Goal: Task Accomplishment & Management: Complete application form

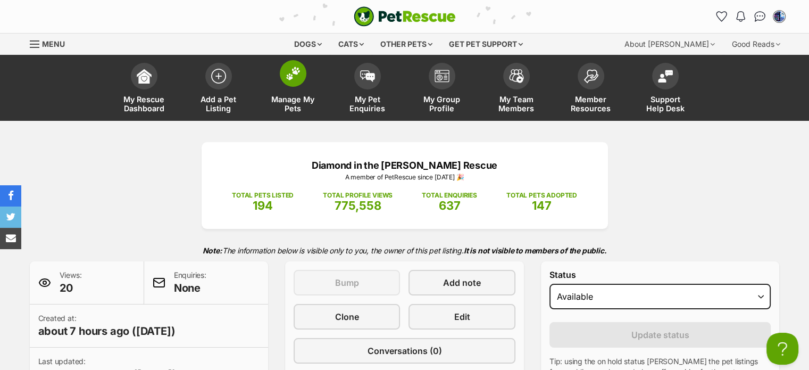
click at [292, 78] on img at bounding box center [293, 73] width 15 height 14
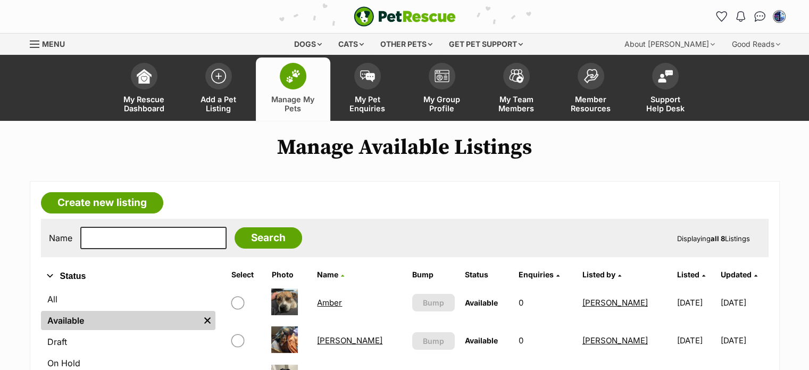
click at [331, 339] on link "Ariel" at bounding box center [349, 340] width 65 height 10
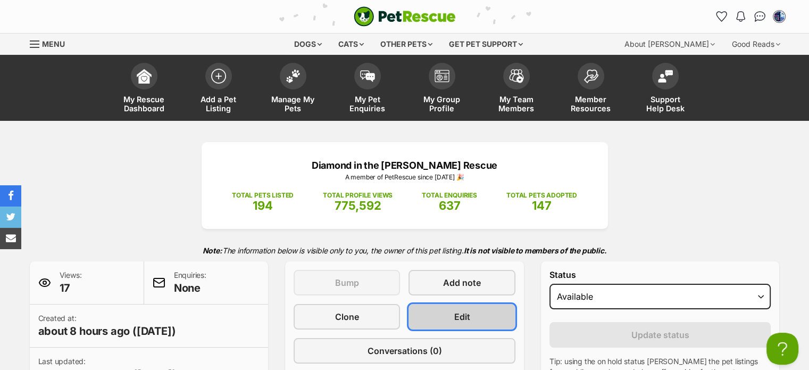
click at [479, 317] on link "Edit" at bounding box center [462, 317] width 106 height 26
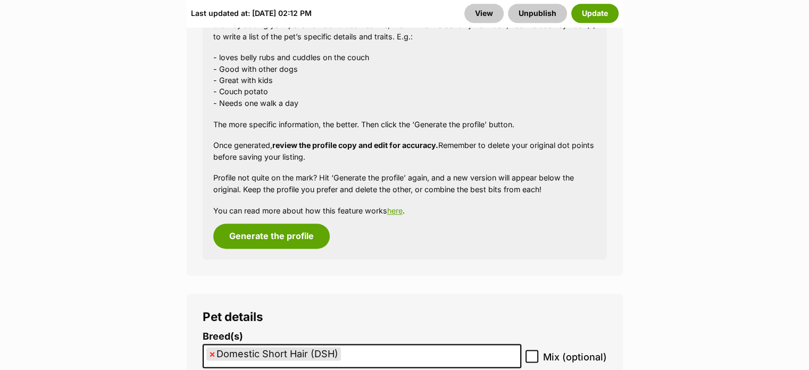
scroll to position [1330, 0]
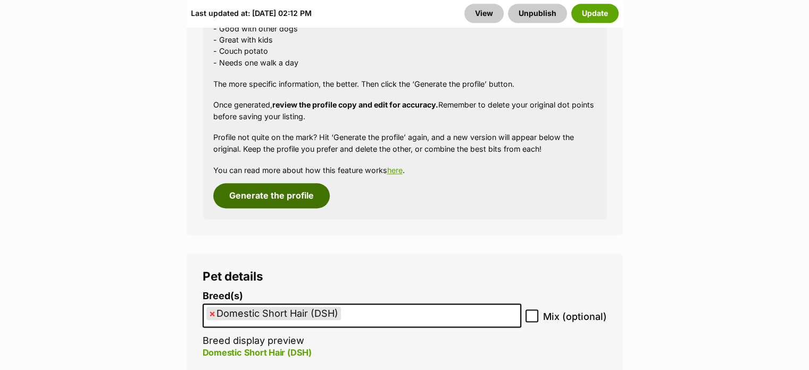
click at [257, 183] on button "Generate the profile" at bounding box center [271, 195] width 116 height 24
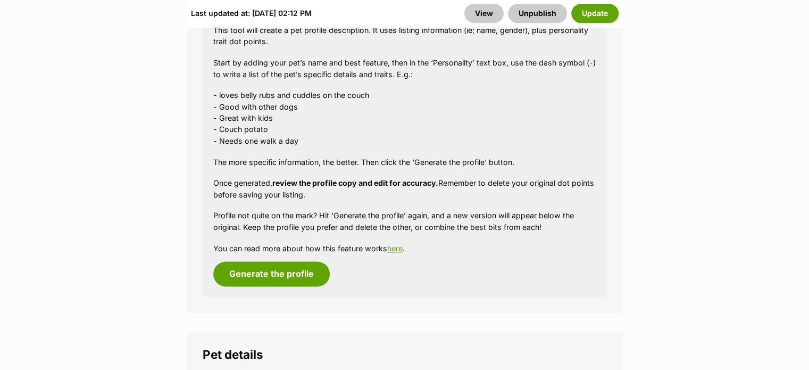
scroll to position [1296, 0]
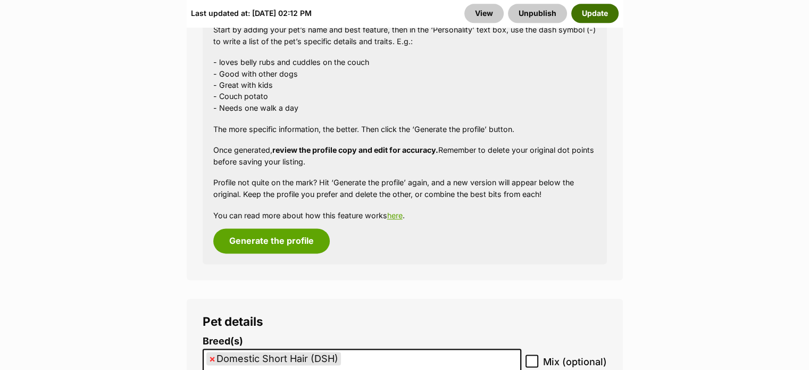
click at [592, 10] on button "Update" at bounding box center [594, 13] width 47 height 19
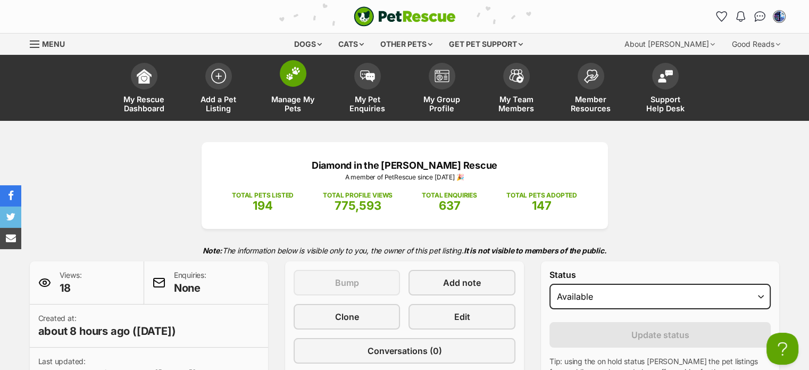
click at [294, 82] on span at bounding box center [293, 73] width 27 height 27
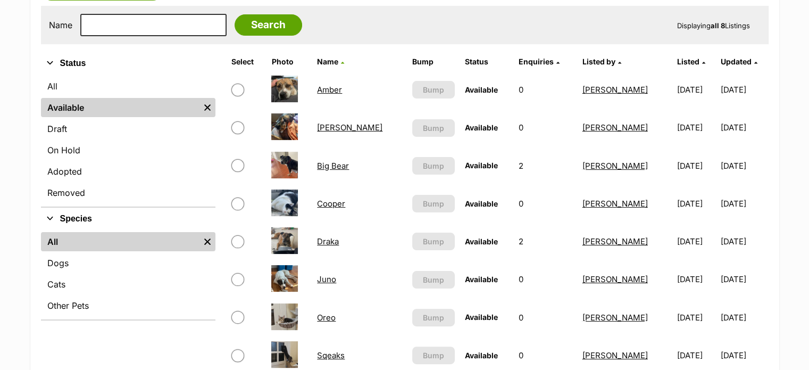
scroll to position [266, 0]
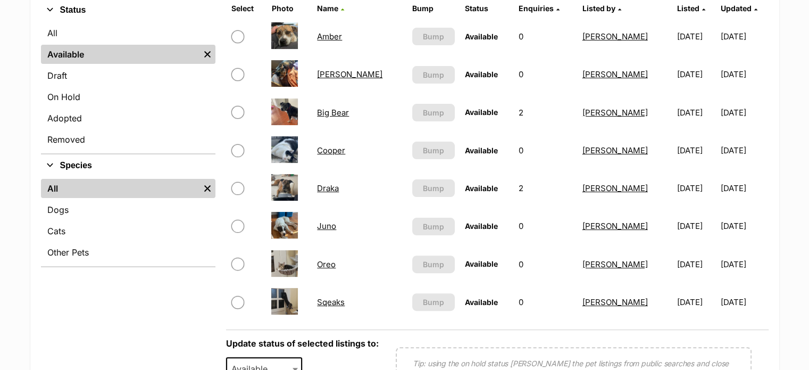
click at [331, 263] on link "Oreo" at bounding box center [326, 264] width 19 height 10
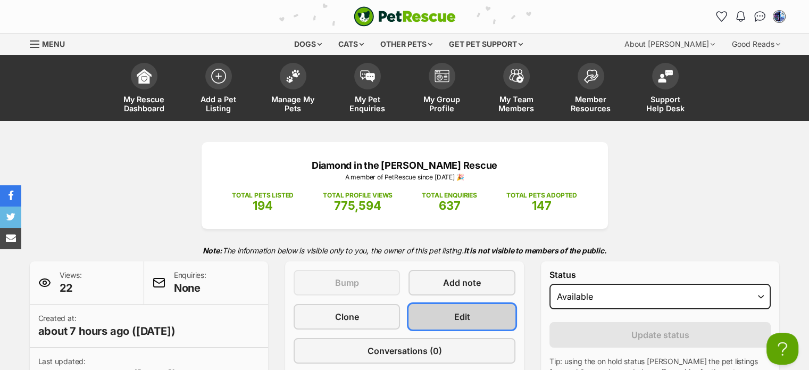
click at [460, 313] on span "Edit" at bounding box center [462, 316] width 16 height 13
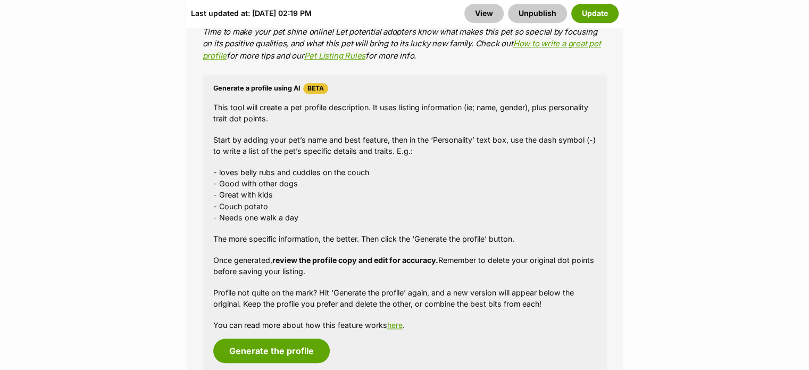
scroll to position [1170, 0]
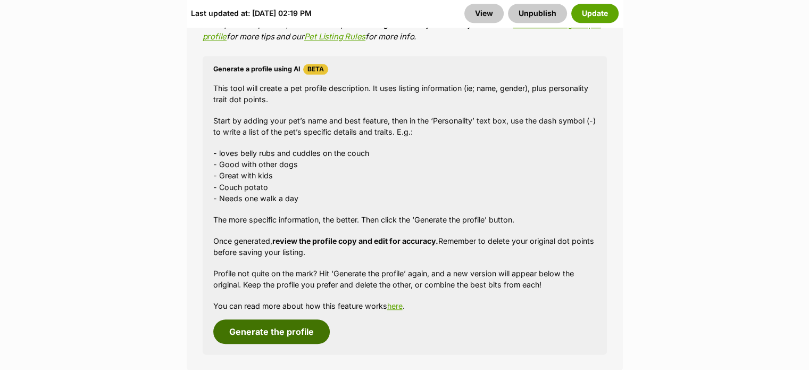
click at [273, 331] on button "Generate the profile" at bounding box center [271, 331] width 116 height 24
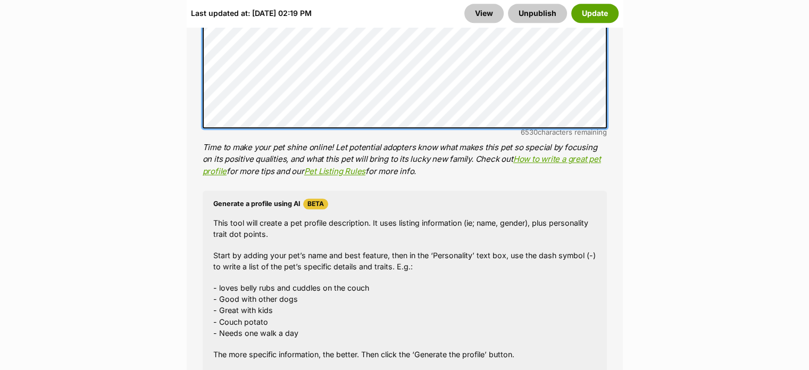
scroll to position [1064, 0]
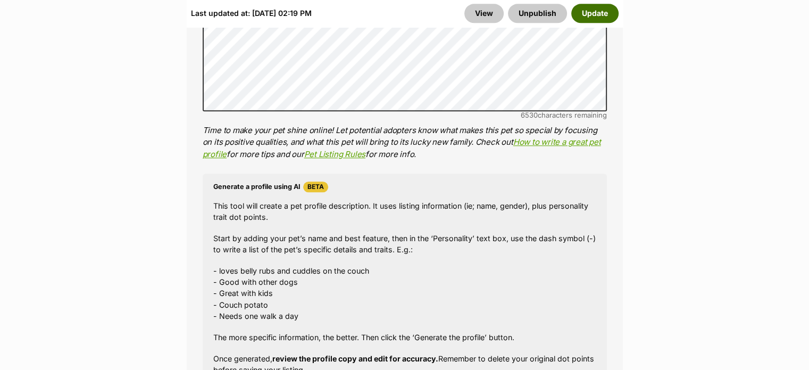
click at [593, 15] on button "Update" at bounding box center [594, 13] width 47 height 19
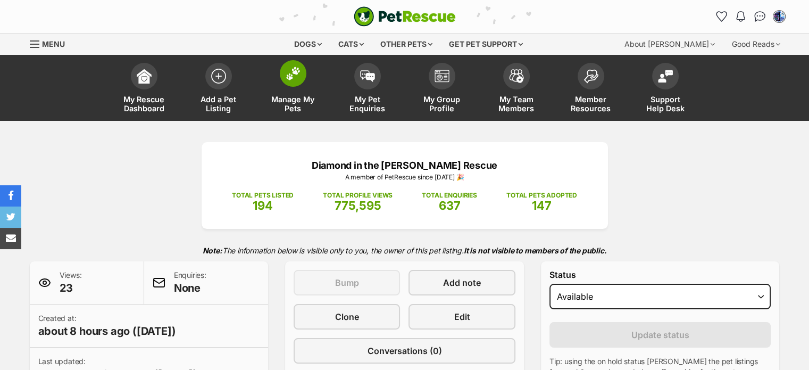
click at [293, 77] on img at bounding box center [293, 73] width 15 height 14
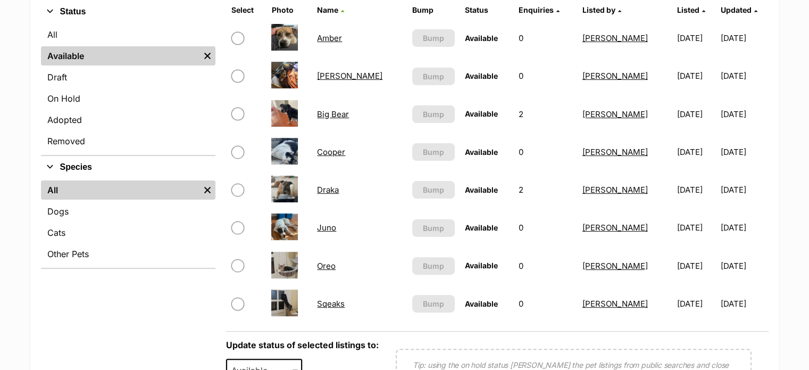
scroll to position [266, 0]
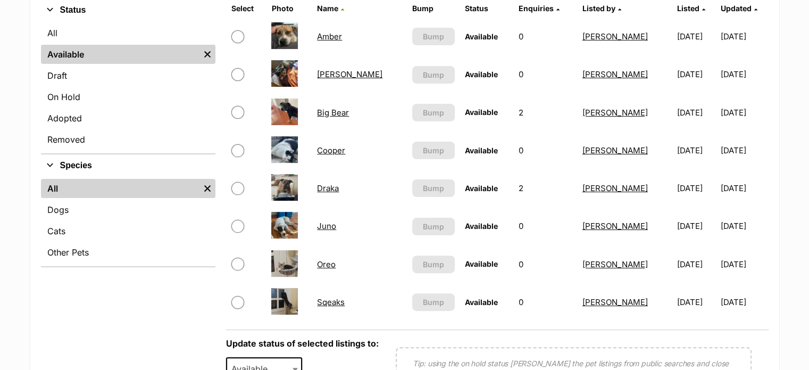
click at [335, 299] on link "Sqeaks" at bounding box center [331, 302] width 28 height 10
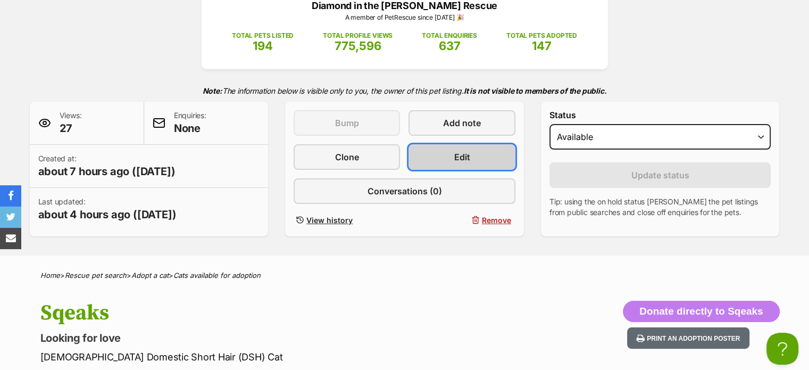
click at [462, 152] on span "Edit" at bounding box center [462, 157] width 16 height 13
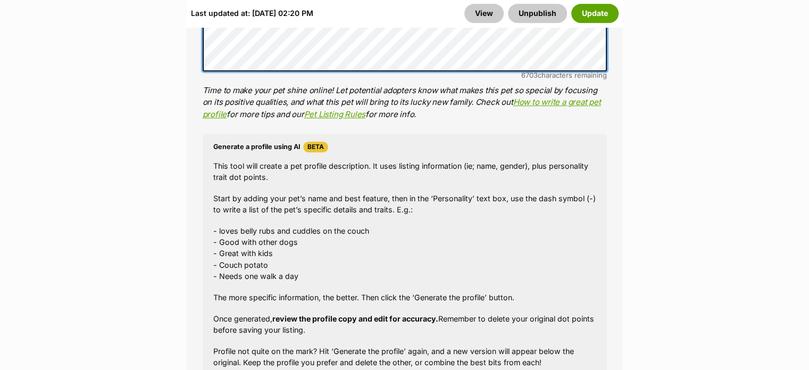
scroll to position [1277, 0]
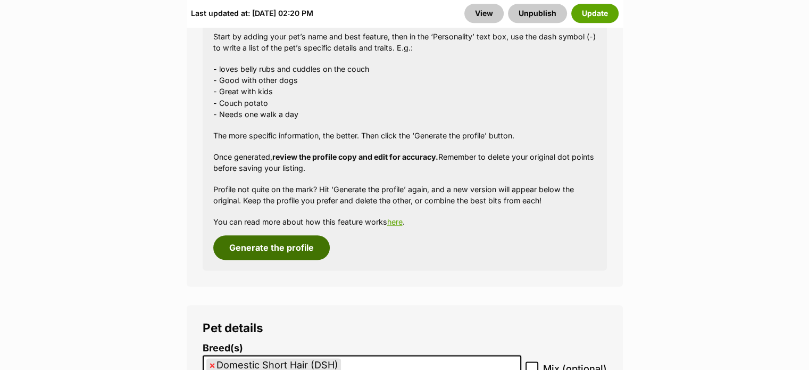
click at [256, 246] on button "Generate the profile" at bounding box center [271, 247] width 116 height 24
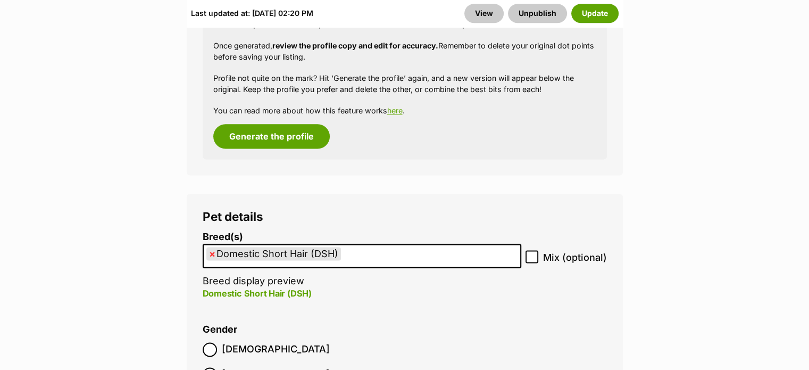
scroll to position [1394, 0]
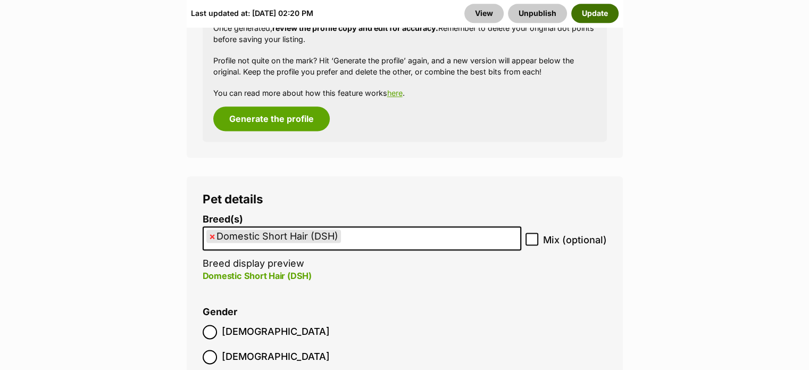
click at [592, 13] on button "Update" at bounding box center [594, 13] width 47 height 19
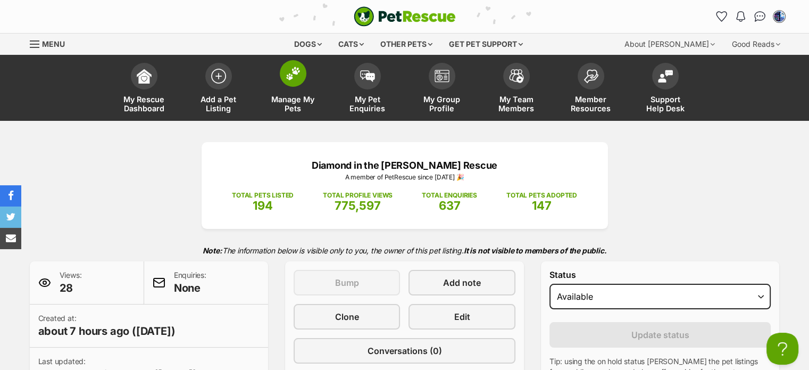
click at [292, 79] on img at bounding box center [293, 73] width 15 height 14
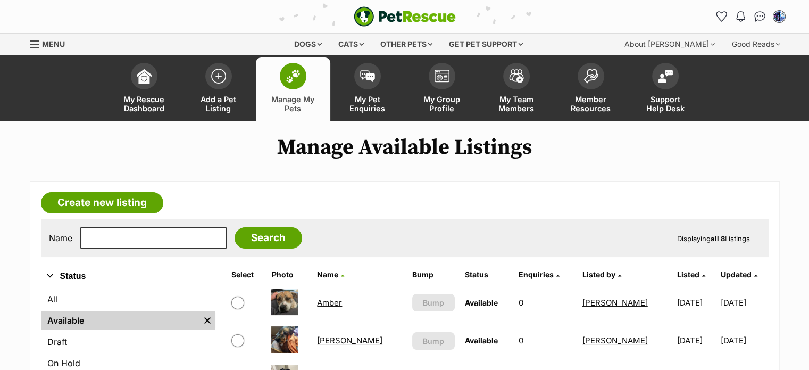
click at [333, 337] on link "[PERSON_NAME]" at bounding box center [349, 340] width 65 height 10
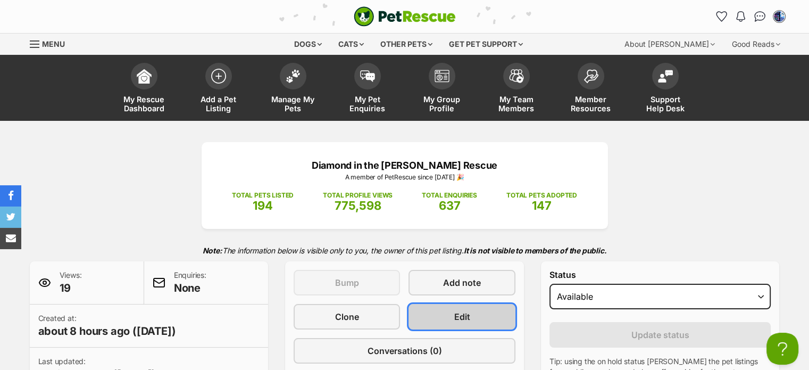
click at [460, 315] on span "Edit" at bounding box center [462, 316] width 16 height 13
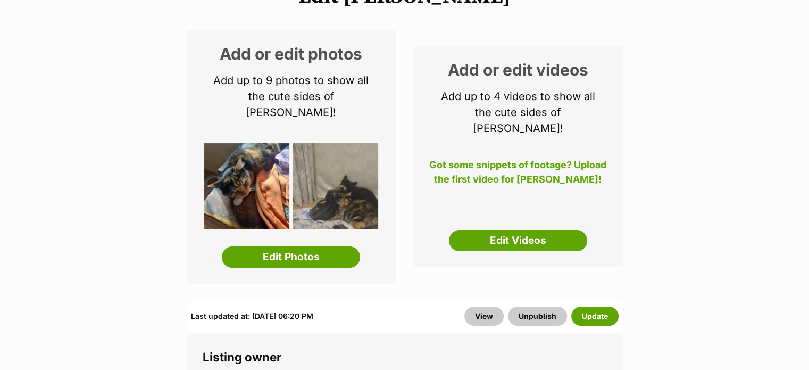
scroll to position [160, 0]
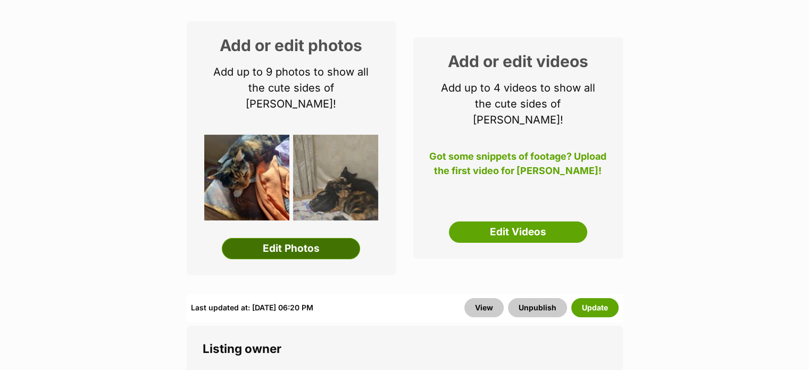
click at [286, 238] on link "Edit Photos" at bounding box center [291, 248] width 138 height 21
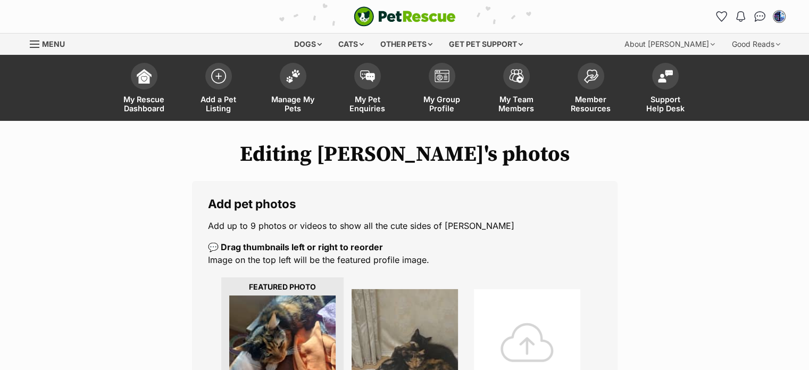
click at [526, 344] on div at bounding box center [527, 342] width 106 height 106
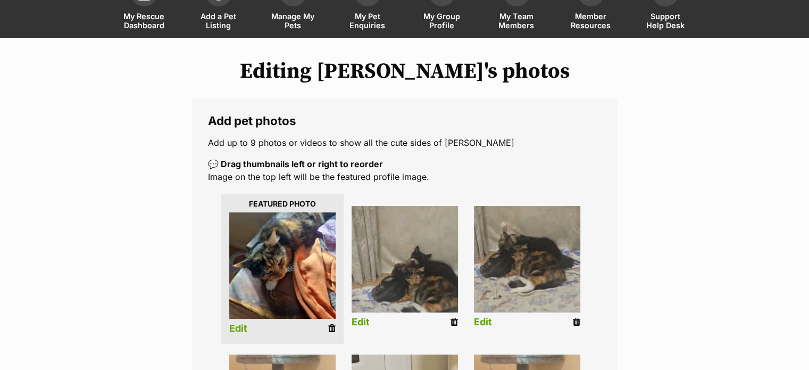
scroll to position [106, 0]
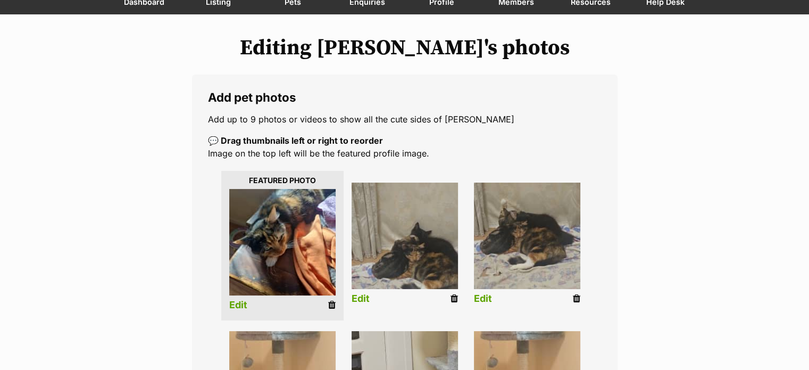
drag, startPoint x: 577, startPoint y: 297, endPoint x: 460, endPoint y: 37, distance: 285.0
click at [577, 298] on icon at bounding box center [576, 299] width 7 height 10
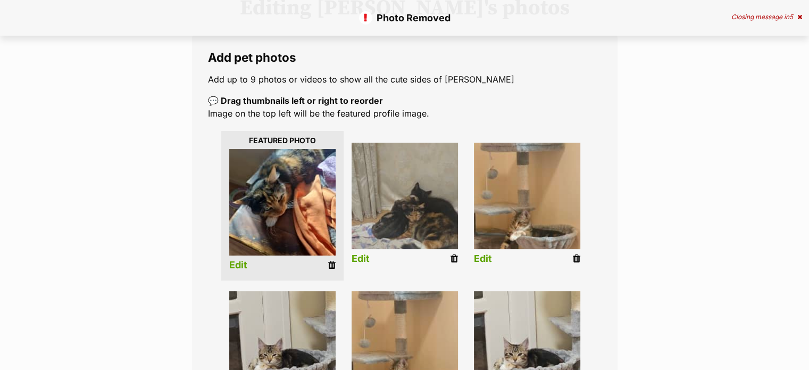
scroll to position [160, 0]
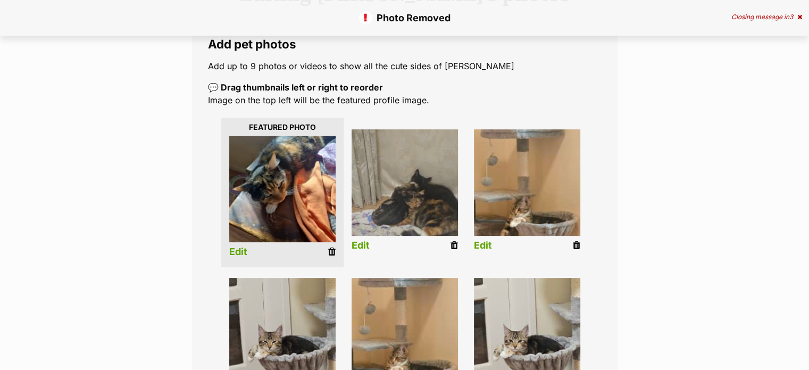
click at [575, 246] on icon at bounding box center [576, 245] width 7 height 10
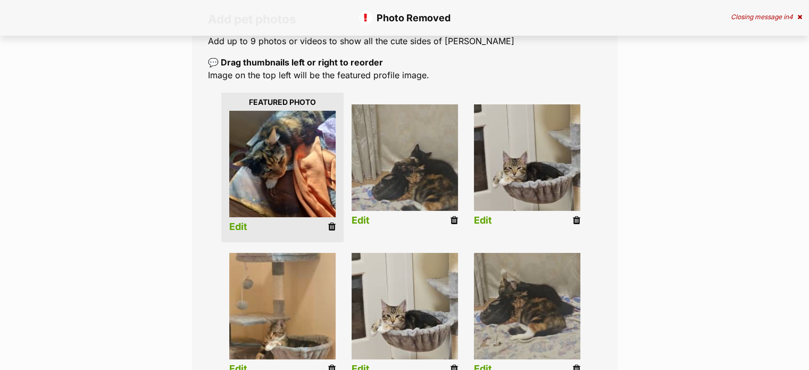
scroll to position [266, 0]
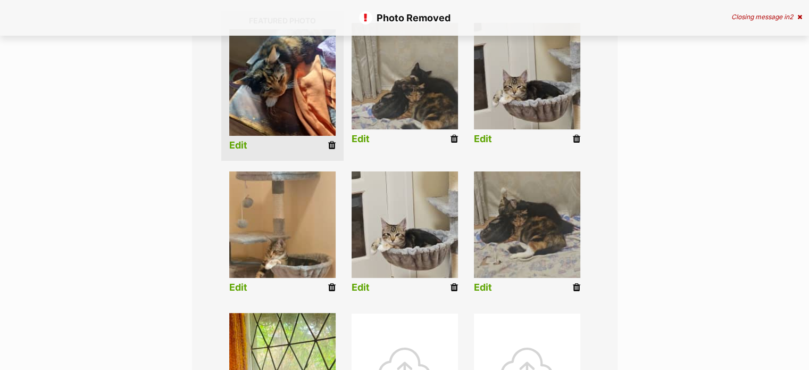
click at [334, 289] on icon at bounding box center [331, 287] width 7 height 10
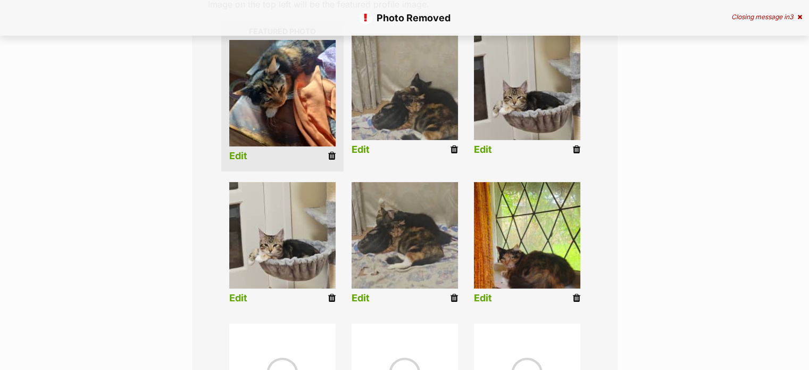
scroll to position [266, 0]
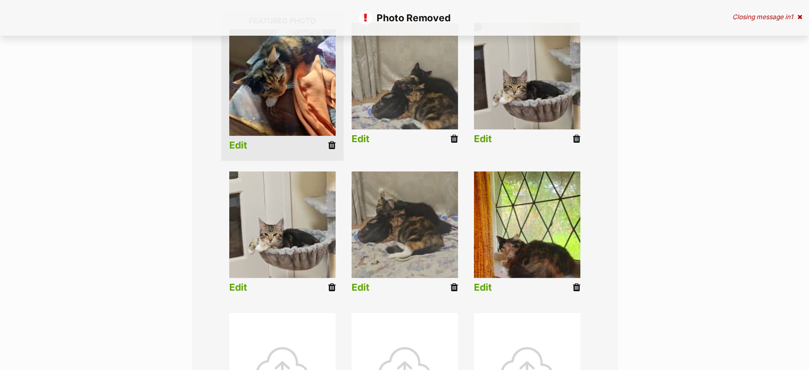
click at [328, 287] on icon at bounding box center [331, 287] width 7 height 10
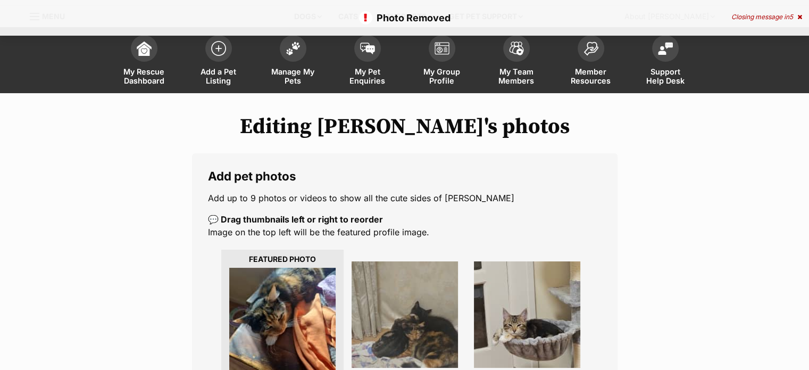
scroll to position [160, 0]
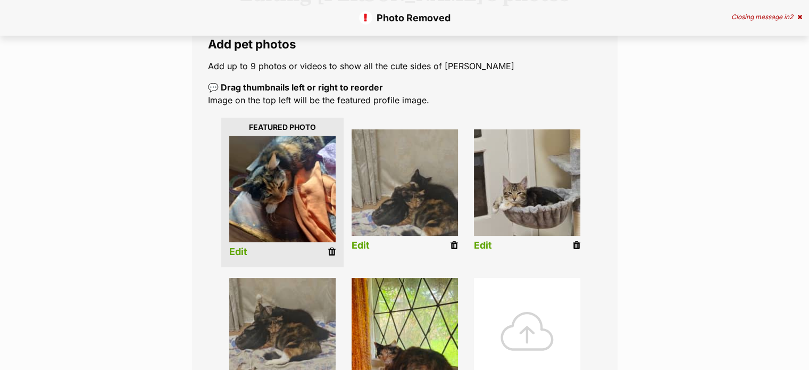
click at [576, 245] on icon at bounding box center [576, 245] width 7 height 10
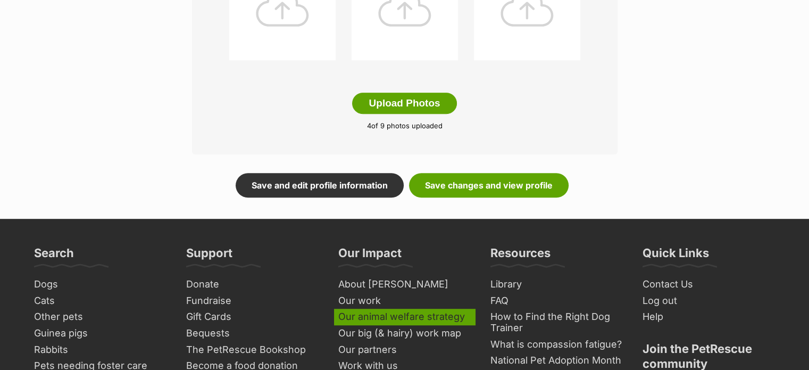
scroll to position [638, 0]
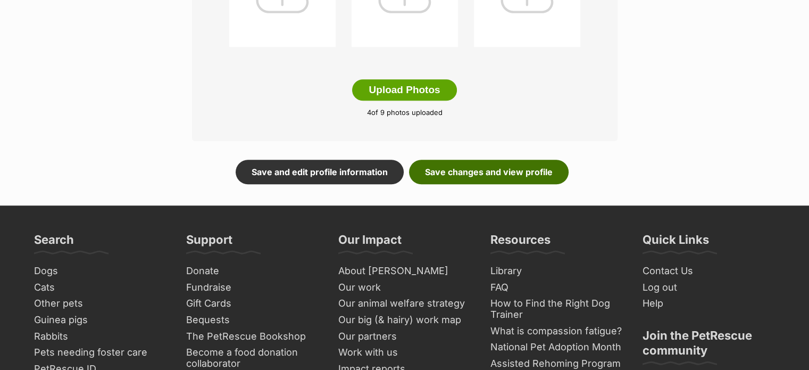
click at [460, 173] on link "Save changes and view profile" at bounding box center [489, 172] width 160 height 24
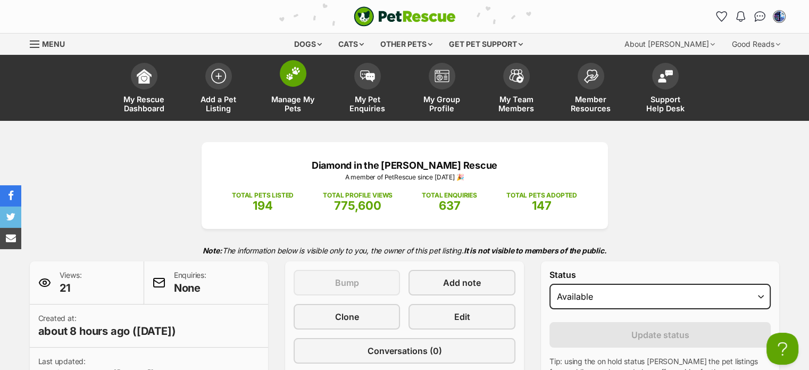
click at [293, 72] on img at bounding box center [293, 73] width 15 height 14
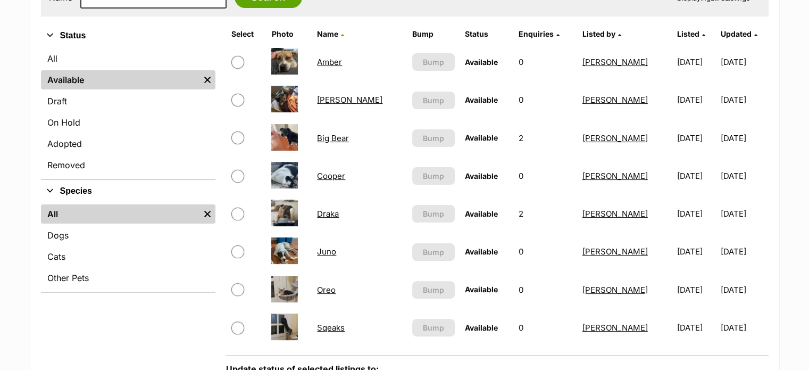
scroll to position [266, 0]
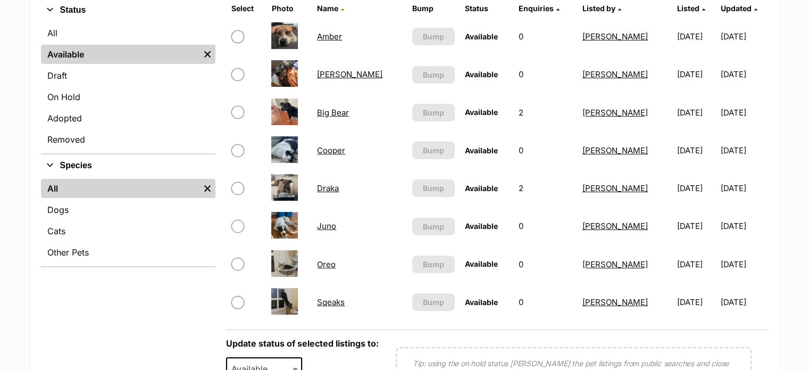
click at [331, 263] on link "Oreo" at bounding box center [326, 264] width 19 height 10
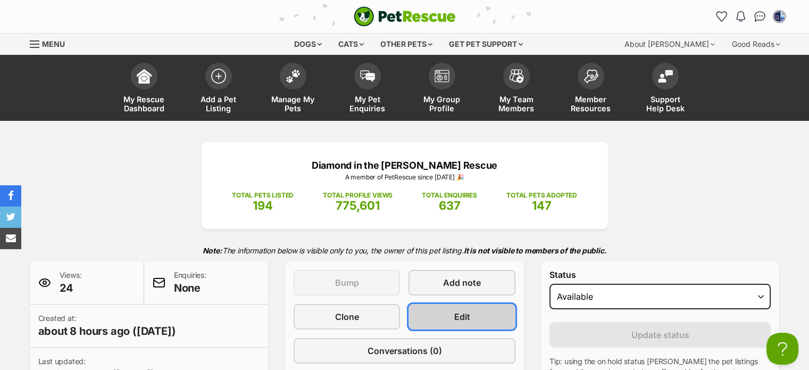
click at [451, 317] on link "Edit" at bounding box center [462, 317] width 106 height 26
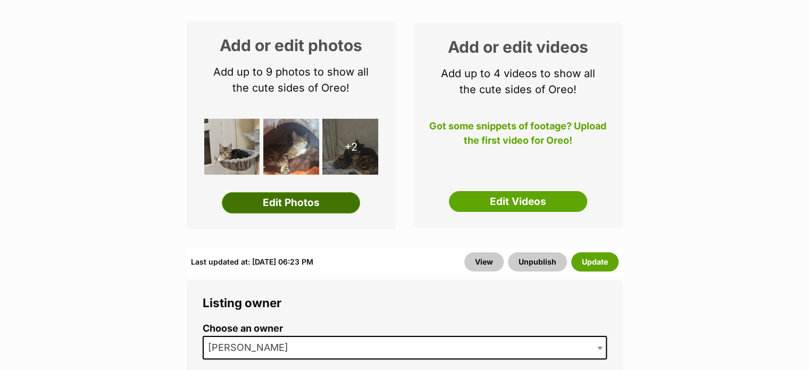
click at [275, 199] on link "Edit Photos" at bounding box center [291, 202] width 138 height 21
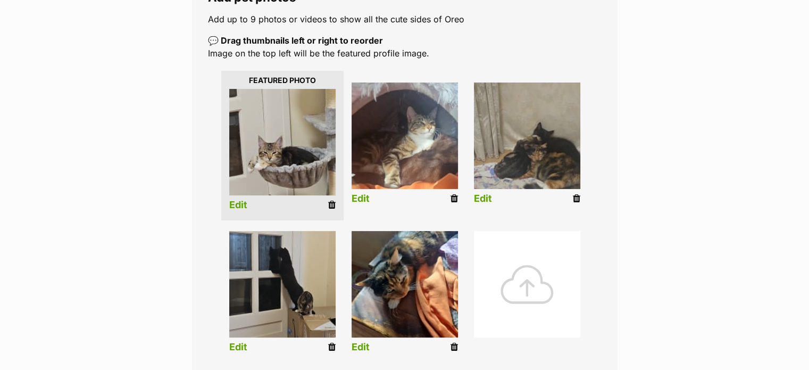
scroll to position [213, 0]
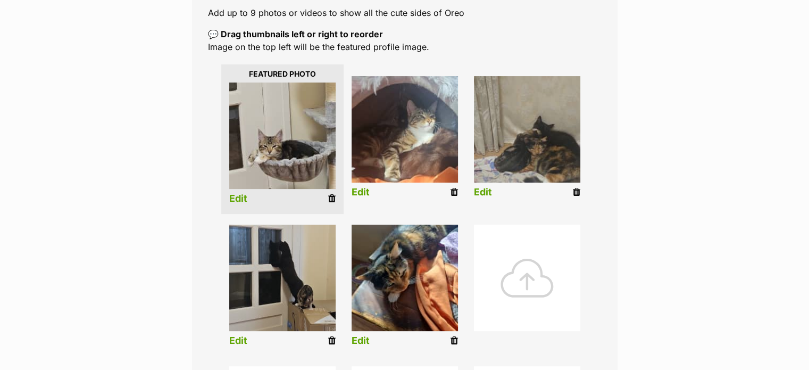
drag, startPoint x: 453, startPoint y: 337, endPoint x: 451, endPoint y: 31, distance: 305.9
click at [453, 337] on icon at bounding box center [454, 341] width 7 height 10
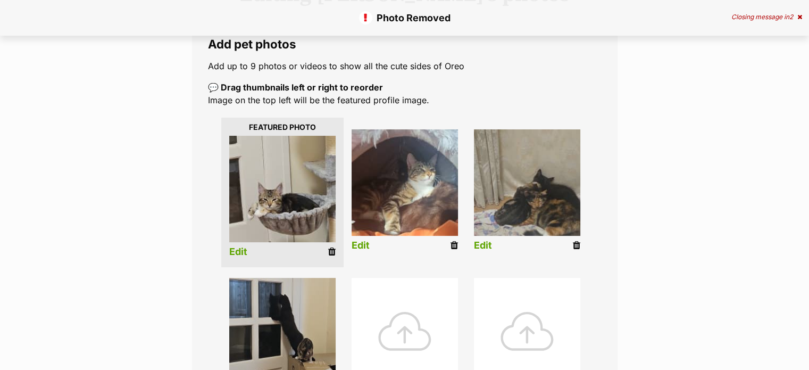
click at [406, 333] on div at bounding box center [405, 331] width 106 height 106
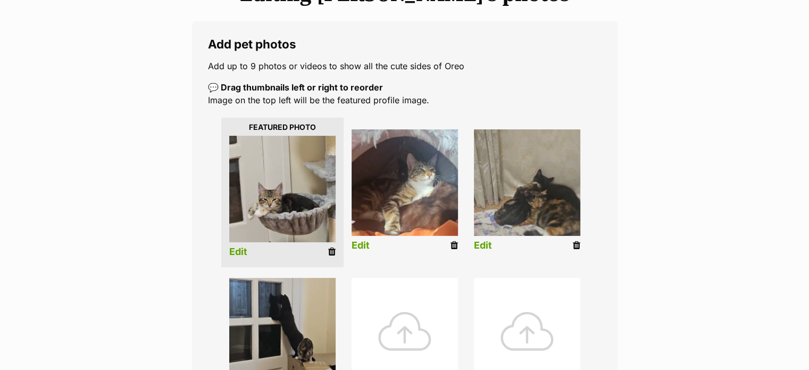
click at [404, 336] on div at bounding box center [405, 331] width 106 height 106
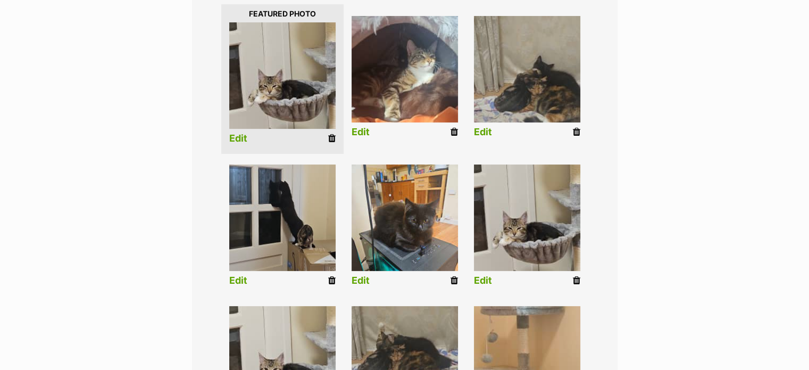
scroll to position [319, 0]
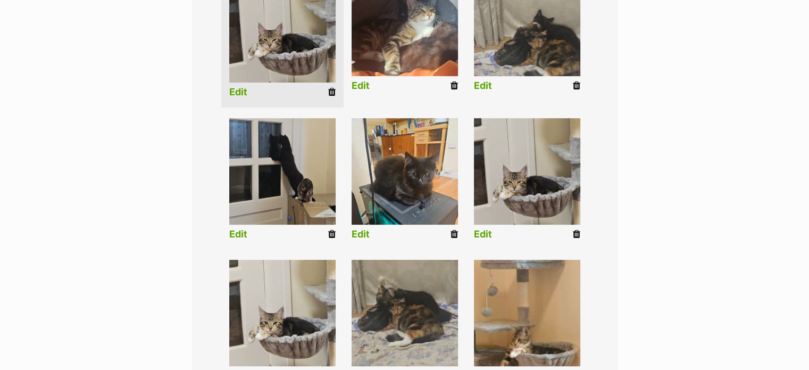
click at [454, 233] on icon at bounding box center [454, 234] width 7 height 10
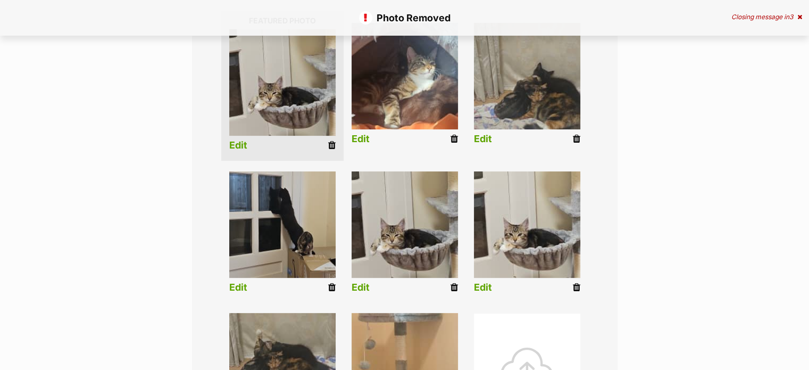
scroll to position [319, 0]
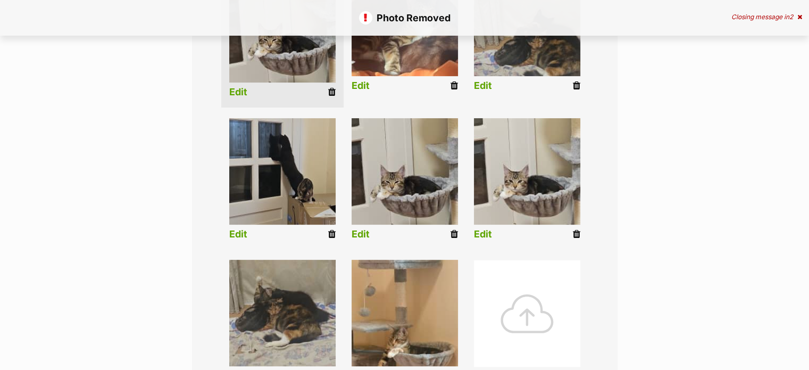
click at [575, 236] on icon at bounding box center [576, 234] width 7 height 10
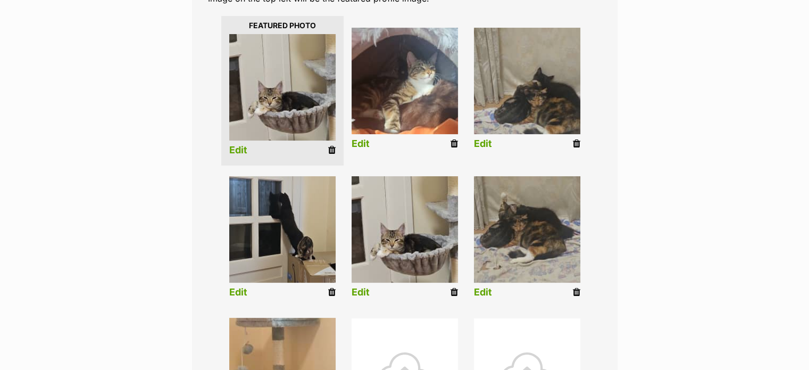
scroll to position [266, 0]
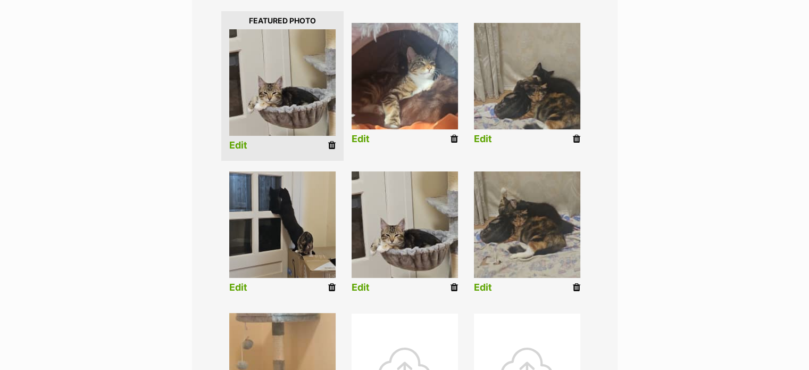
click at [452, 285] on icon at bounding box center [454, 287] width 7 height 10
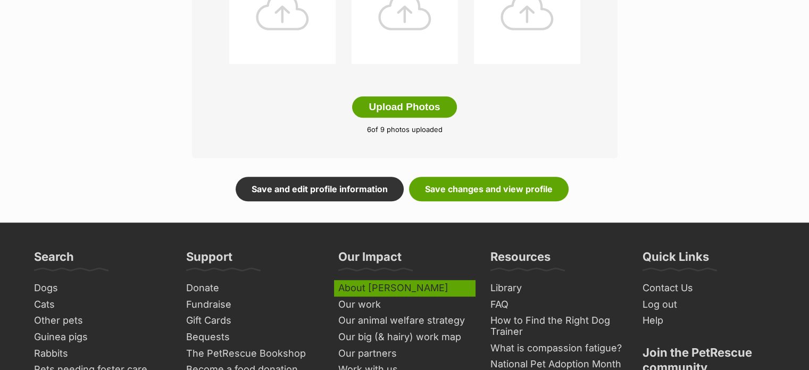
scroll to position [638, 0]
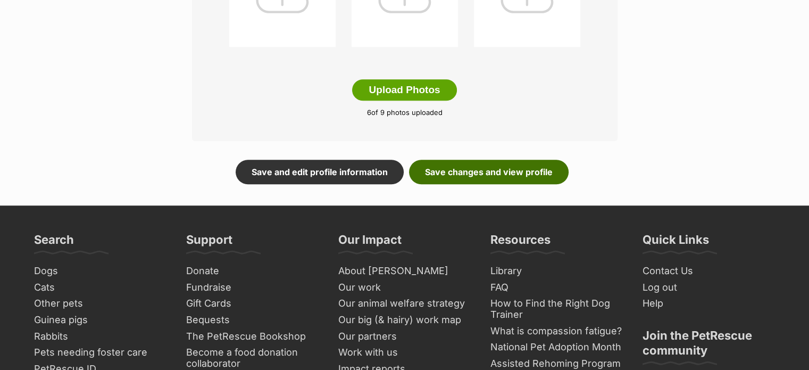
click at [478, 171] on link "Save changes and view profile" at bounding box center [489, 172] width 160 height 24
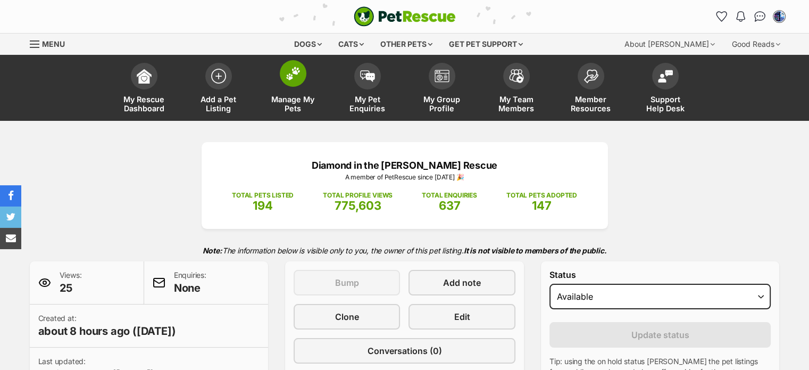
click at [291, 78] on img at bounding box center [293, 73] width 15 height 14
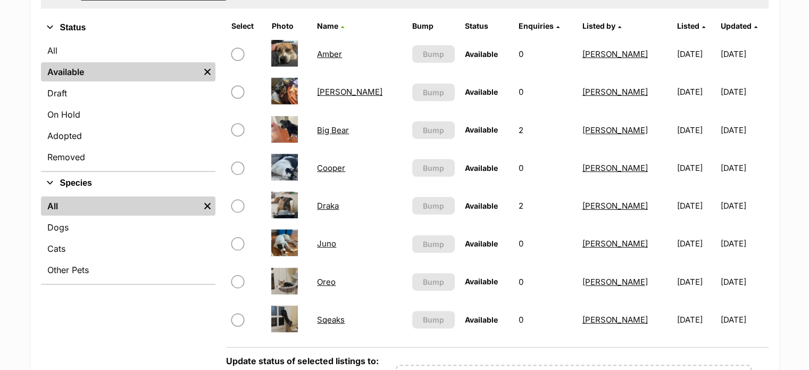
scroll to position [426, 0]
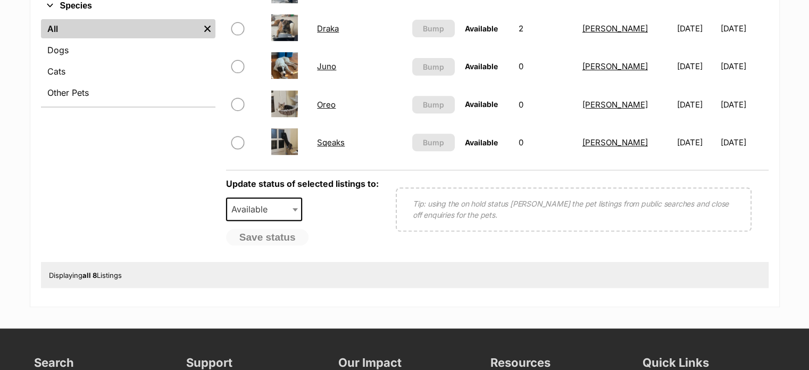
click at [343, 137] on link "Sqeaks" at bounding box center [331, 142] width 28 height 10
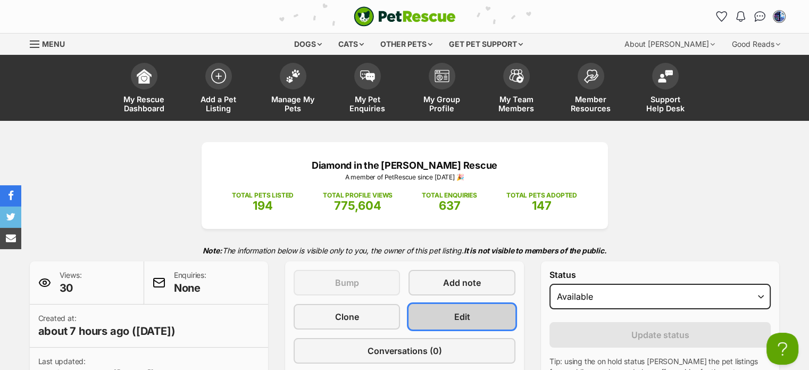
click at [455, 317] on span "Edit" at bounding box center [462, 316] width 16 height 13
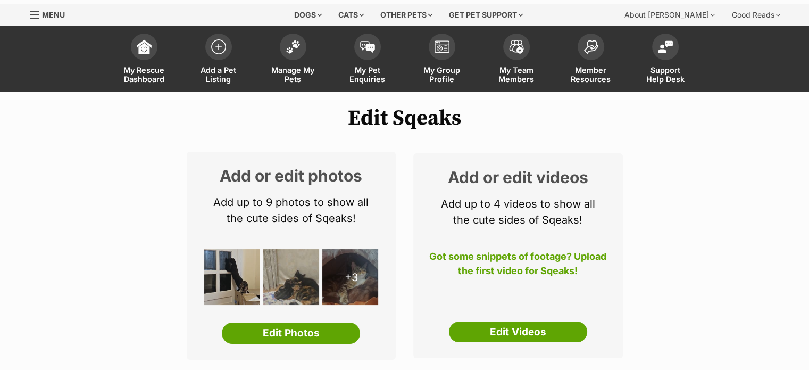
scroll to position [53, 0]
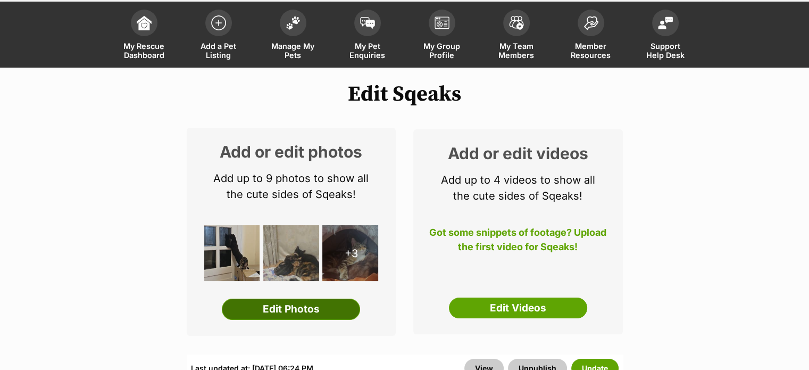
click at [284, 307] on link "Edit Photos" at bounding box center [291, 308] width 138 height 21
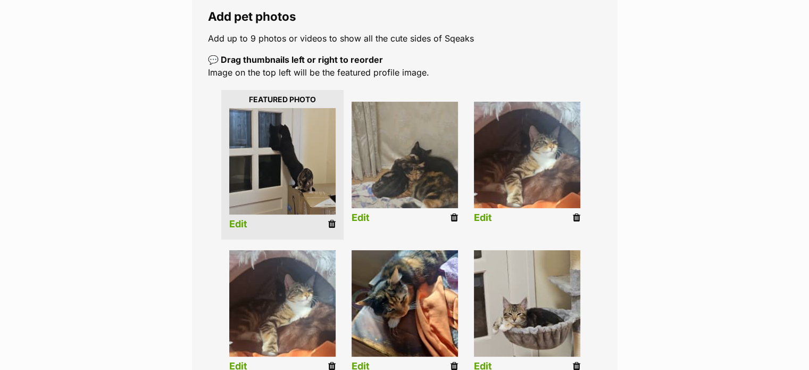
scroll to position [213, 0]
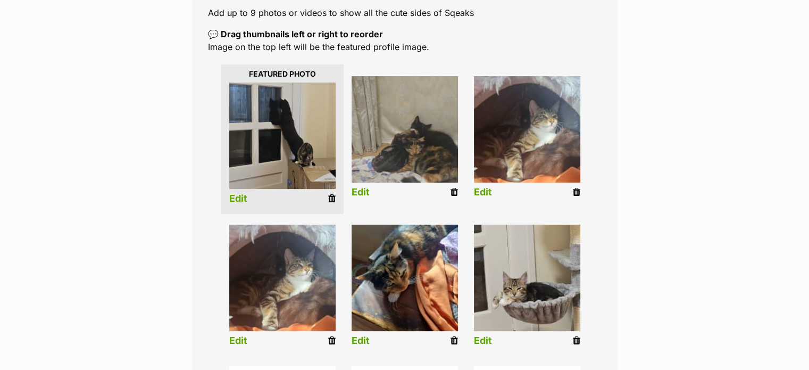
click at [330, 338] on icon at bounding box center [331, 341] width 7 height 10
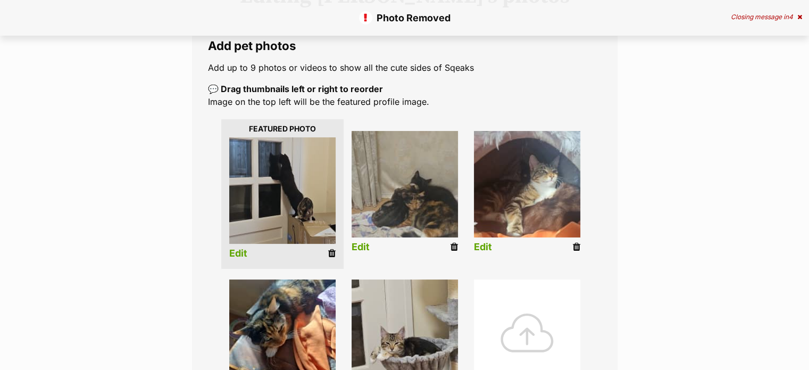
scroll to position [160, 0]
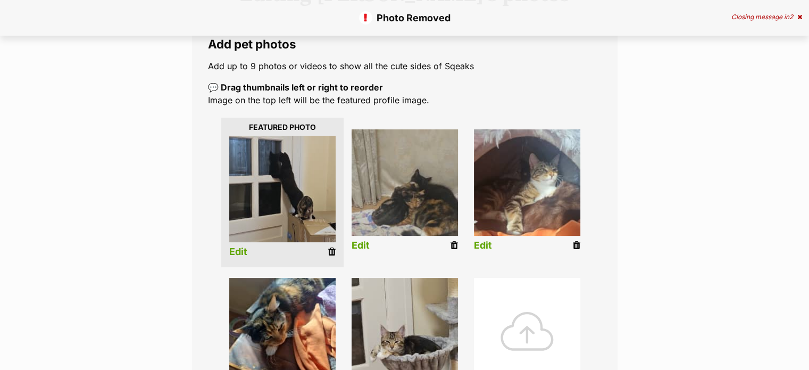
drag, startPoint x: 576, startPoint y: 240, endPoint x: 451, endPoint y: 34, distance: 241.6
click at [577, 240] on icon at bounding box center [576, 245] width 7 height 10
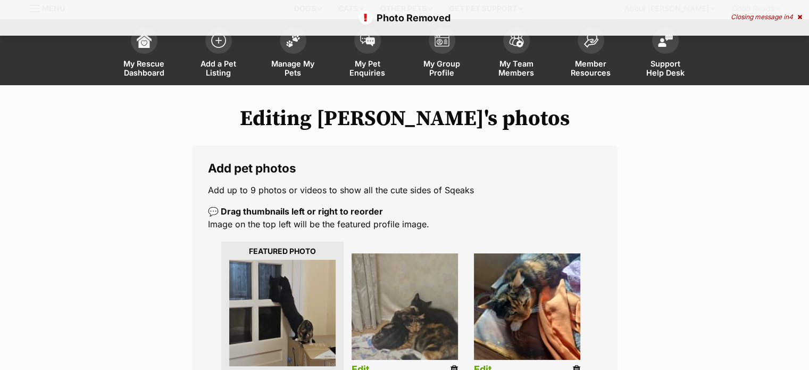
scroll to position [160, 0]
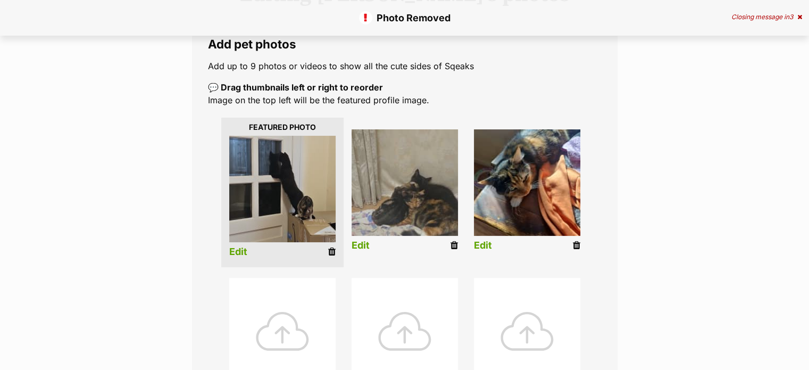
click at [576, 245] on icon at bounding box center [576, 245] width 7 height 10
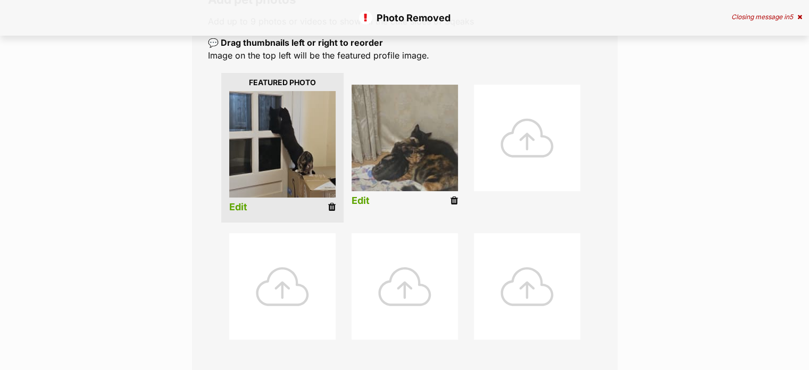
scroll to position [213, 0]
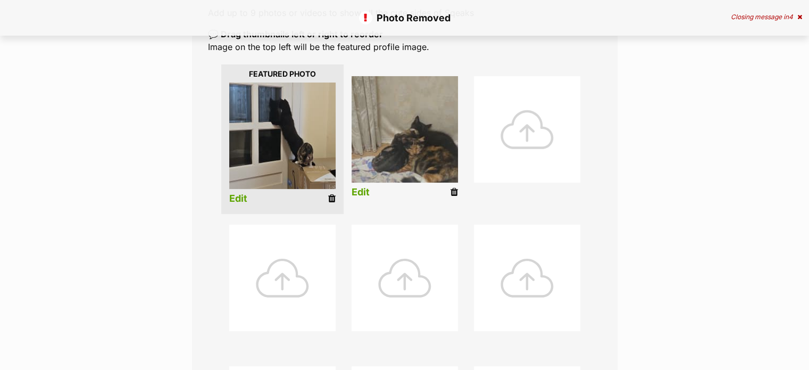
click at [532, 132] on div at bounding box center [527, 129] width 106 height 106
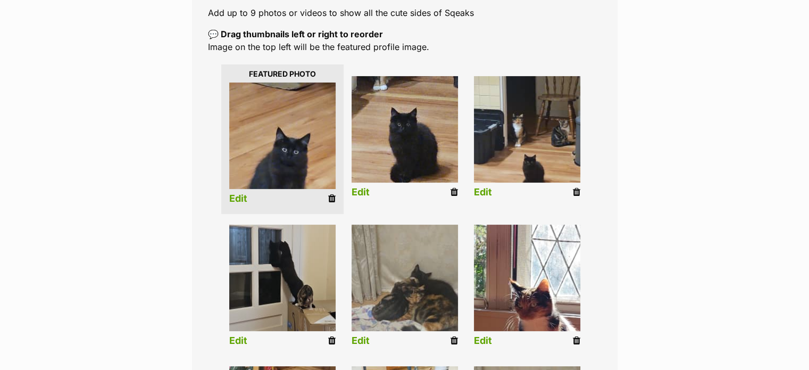
click at [539, 308] on img at bounding box center [527, 277] width 106 height 106
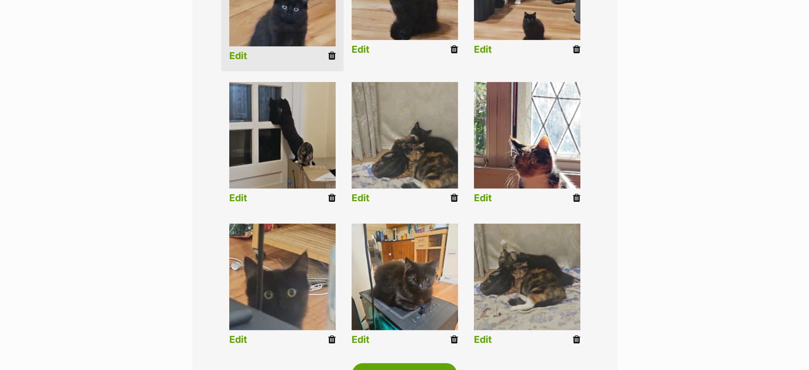
scroll to position [372, 0]
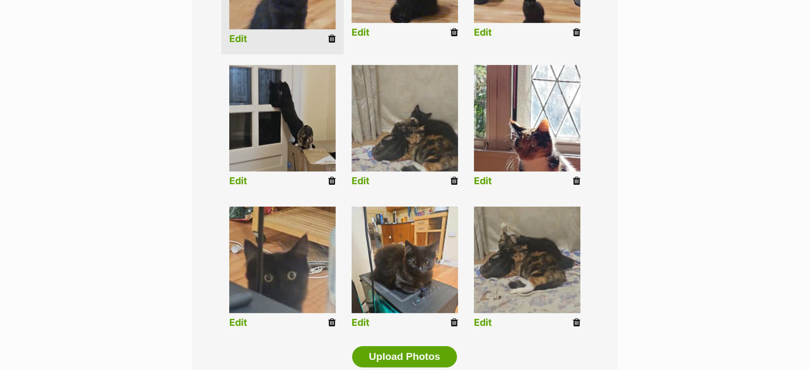
click at [576, 180] on icon at bounding box center [576, 181] width 7 height 10
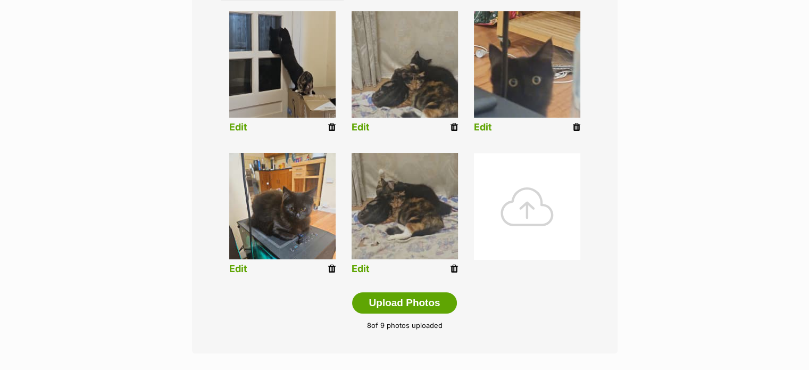
scroll to position [479, 0]
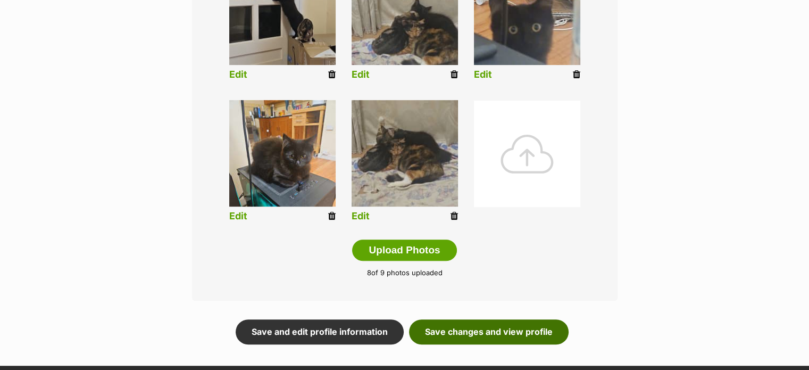
click at [479, 329] on link "Save changes and view profile" at bounding box center [489, 331] width 160 height 24
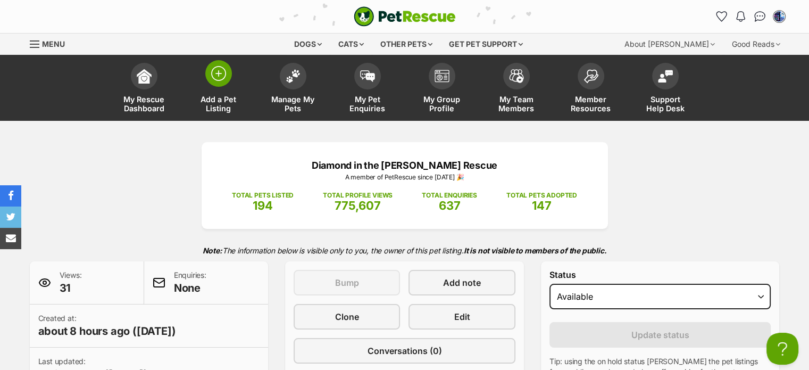
click at [221, 77] on img at bounding box center [218, 73] width 15 height 15
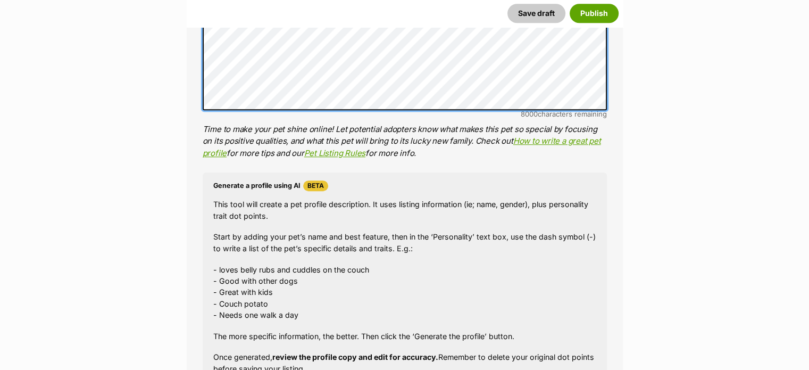
scroll to position [1132, 0]
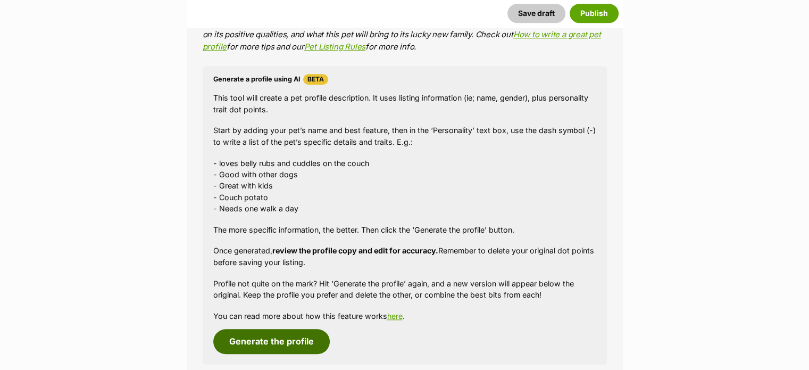
click at [255, 344] on button "Generate the profile" at bounding box center [271, 341] width 116 height 24
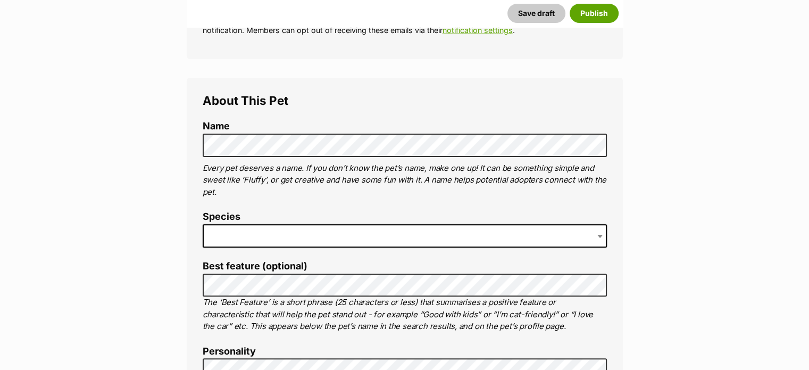
scroll to position [323, 0]
click at [226, 232] on span at bounding box center [405, 236] width 404 height 23
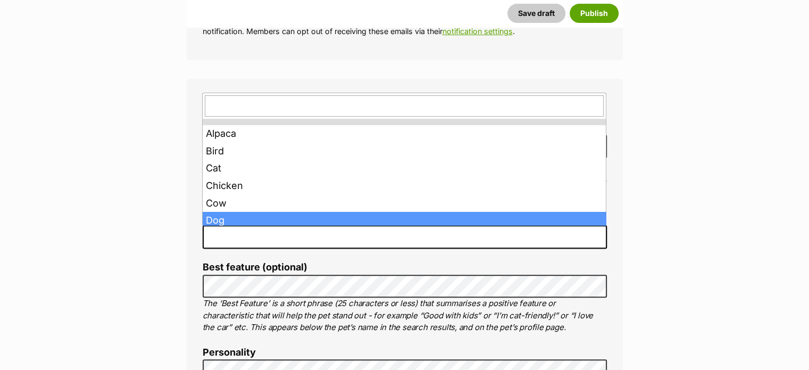
drag, startPoint x: 221, startPoint y: 217, endPoint x: 226, endPoint y: 220, distance: 5.8
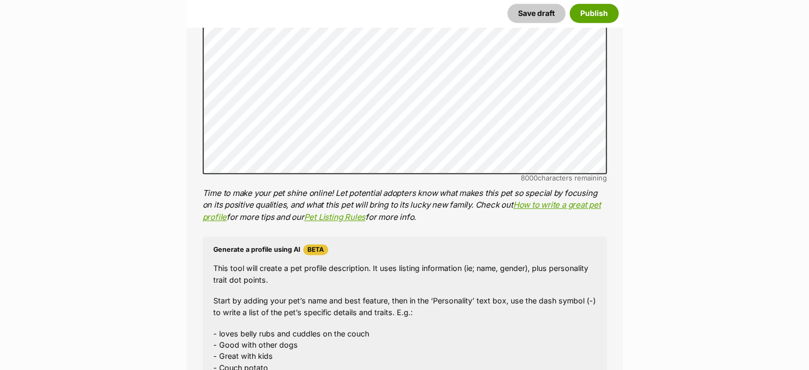
scroll to position [1121, 0]
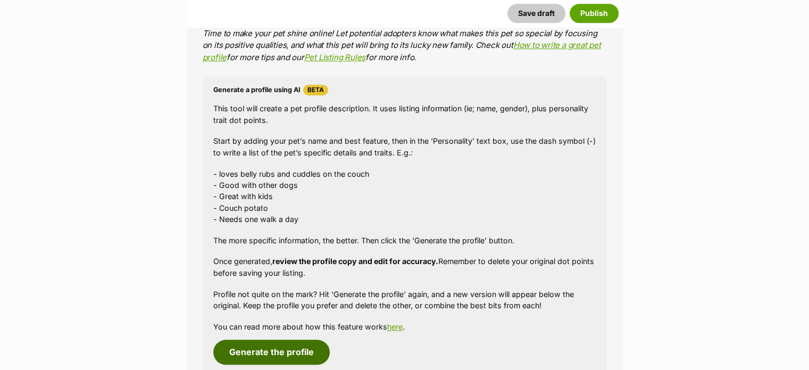
click at [263, 353] on button "Generate the profile" at bounding box center [271, 351] width 116 height 24
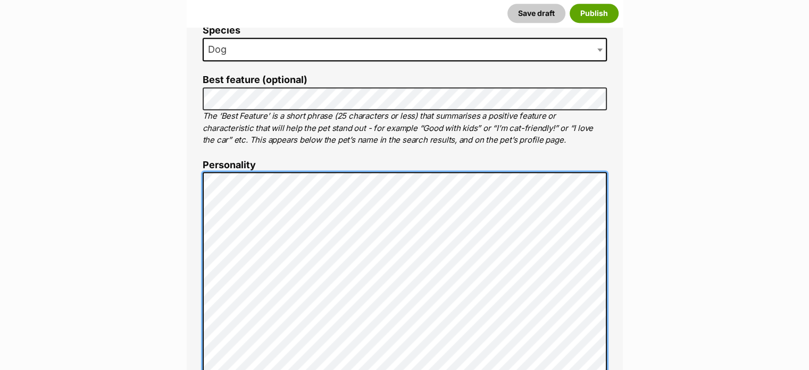
scroll to position [213, 0]
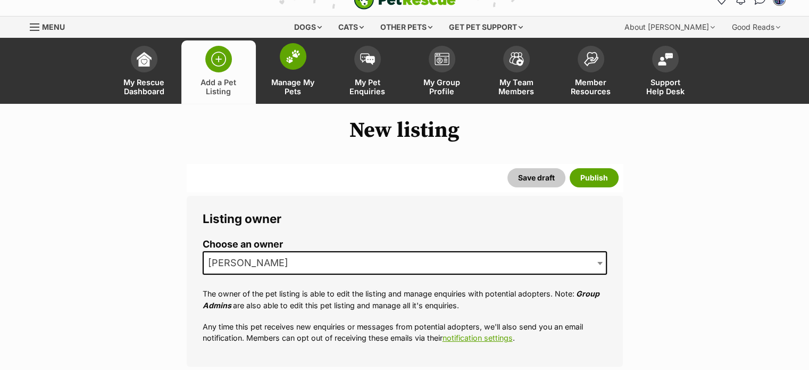
scroll to position [0, 0]
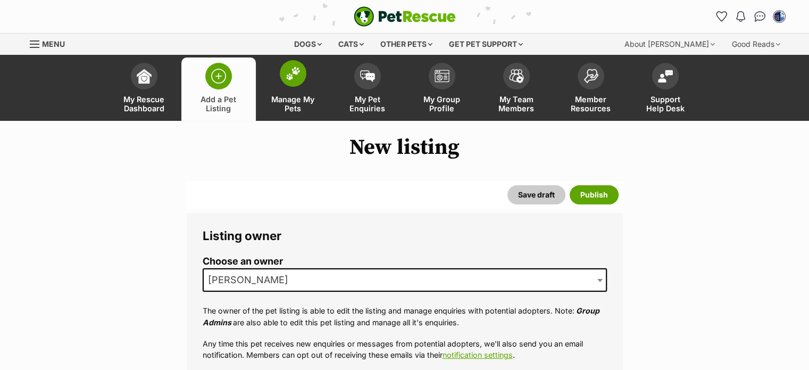
click at [289, 78] on img at bounding box center [293, 73] width 15 height 14
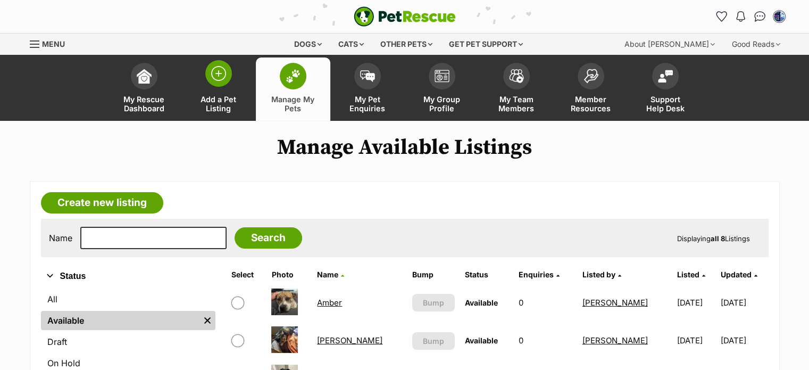
click at [218, 72] on img at bounding box center [218, 73] width 15 height 15
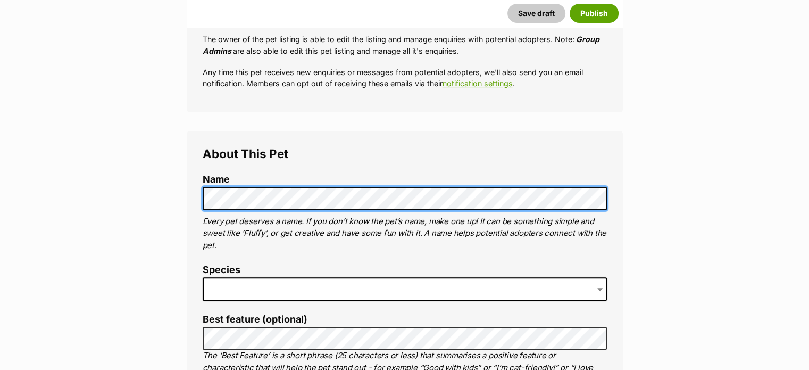
scroll to position [319, 0]
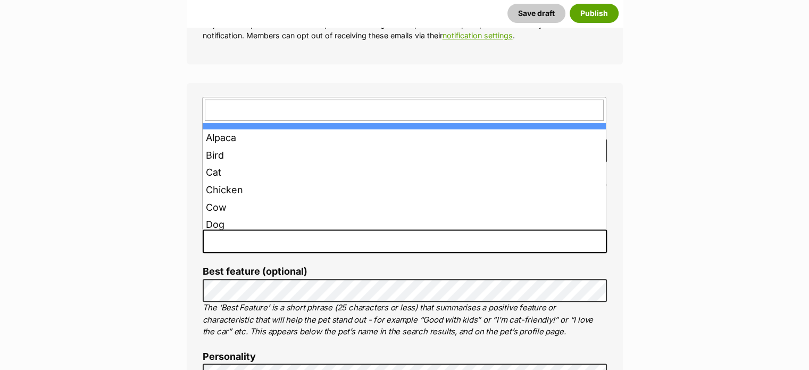
click at [210, 239] on span at bounding box center [405, 240] width 404 height 23
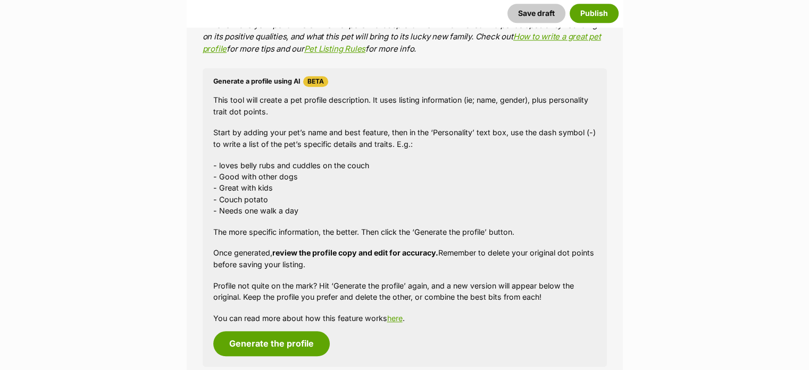
scroll to position [1011, 0]
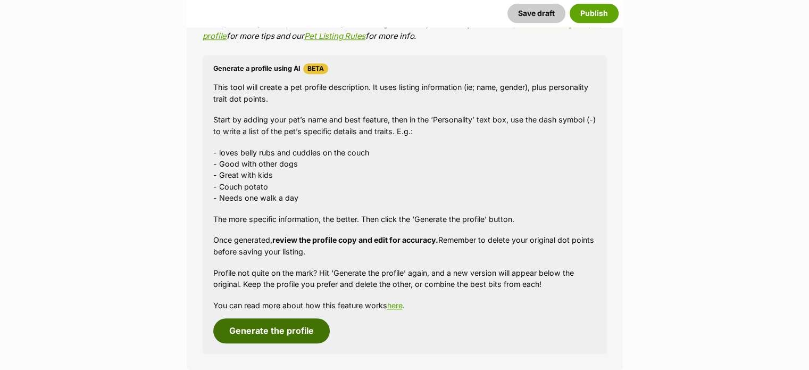
click at [274, 328] on button "Generate the profile" at bounding box center [271, 330] width 116 height 24
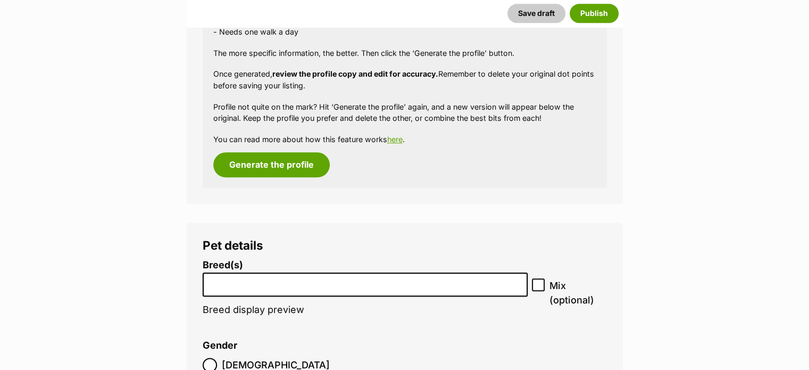
scroll to position [1296, 0]
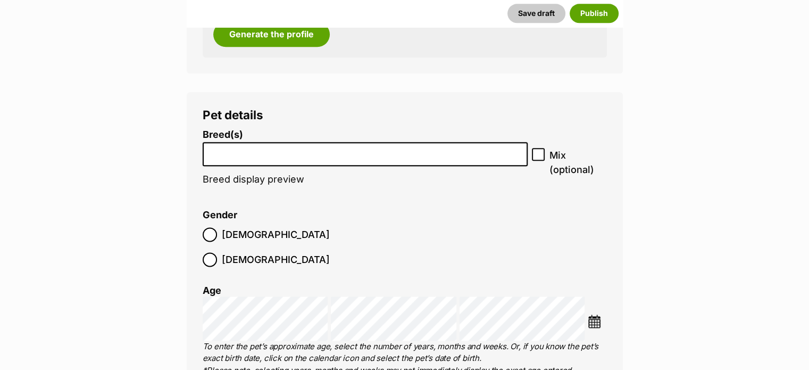
click at [213, 154] on input "search" at bounding box center [365, 151] width 318 height 11
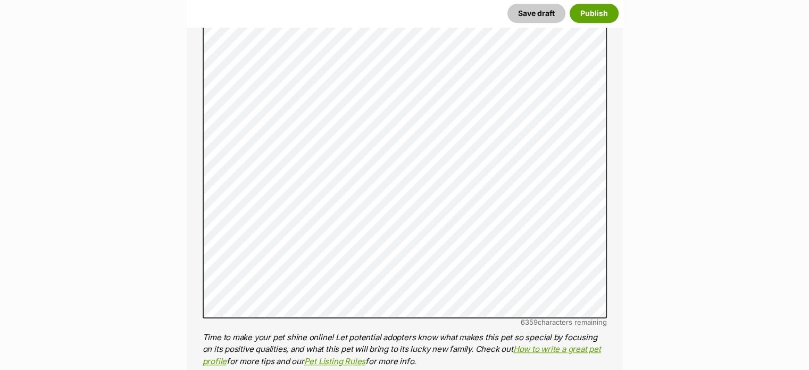
scroll to position [604, 0]
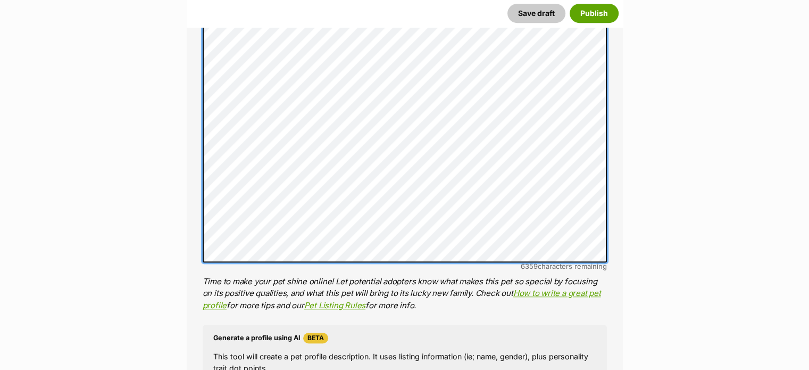
scroll to position [732, 0]
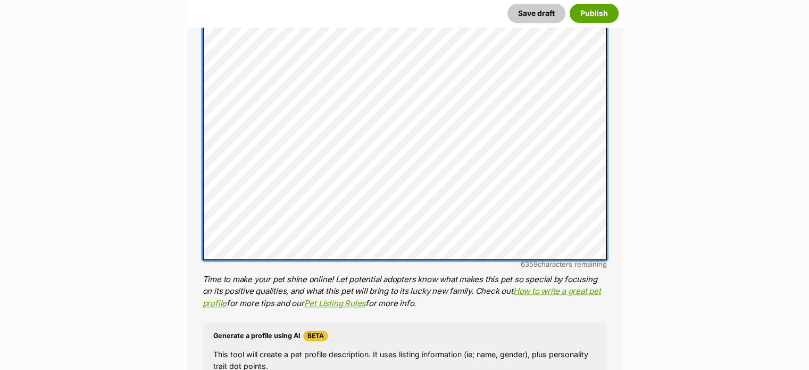
click at [464, 276] on li "Personality 6359 characters remaining Time to make your pet shine online! Let p…" at bounding box center [405, 123] width 404 height 371
